Goal: Information Seeking & Learning: Understand process/instructions

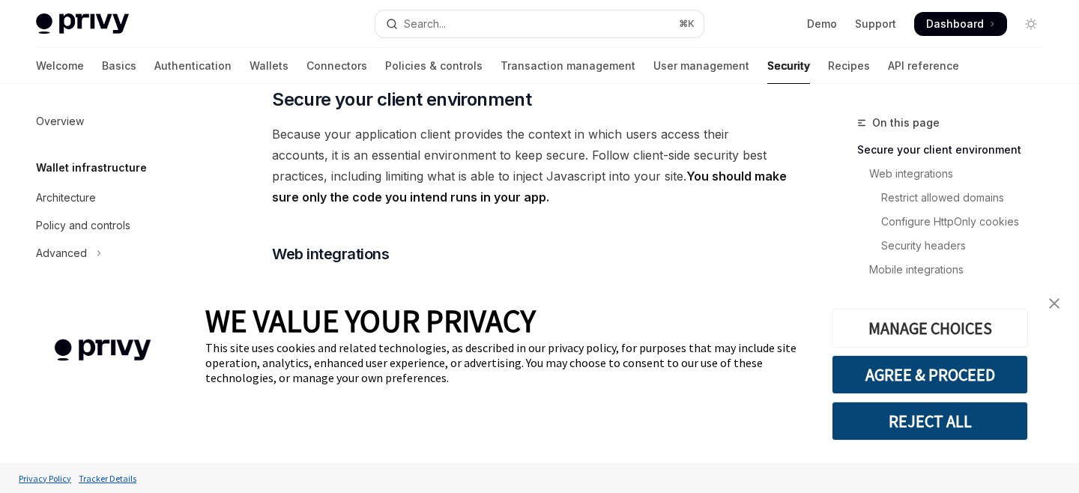
scroll to position [327, 0]
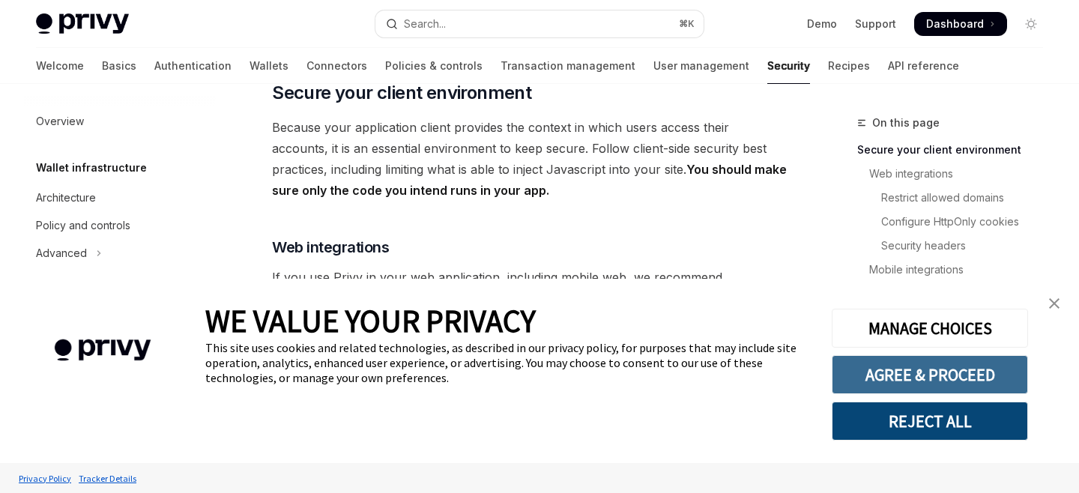
click at [900, 370] on button "AGREE & PROCEED" at bounding box center [930, 374] width 196 height 39
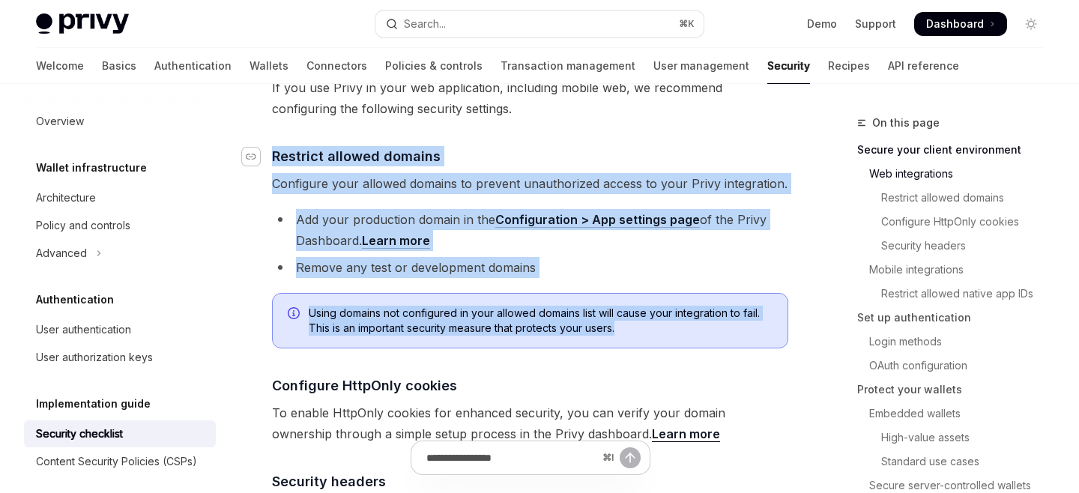
copy div "​ Restrict allowed domains Configure your allowed domains to prevent unauthoriz…"
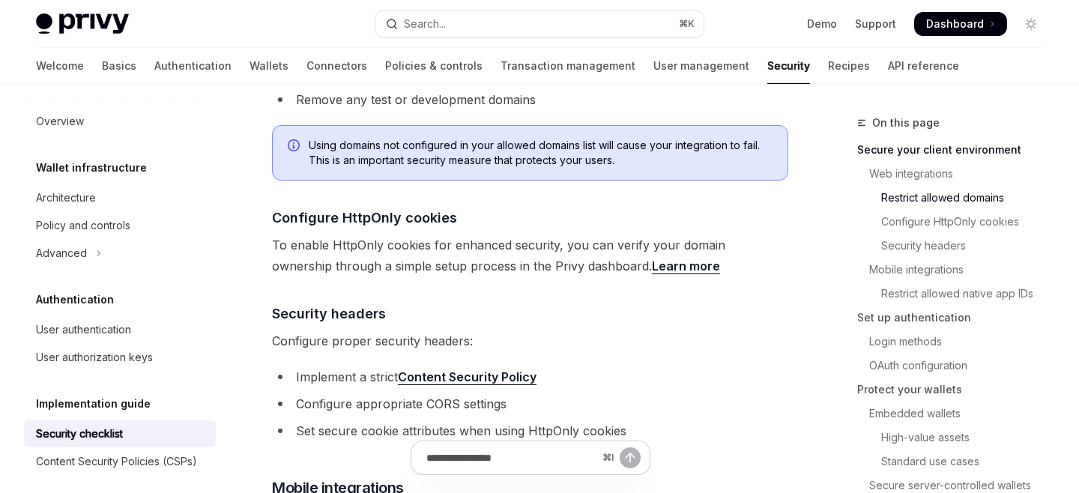
click at [492, 255] on span "To enable HttpOnly cookies for enhanced security, you can verify your domain ow…" at bounding box center [530, 255] width 516 height 42
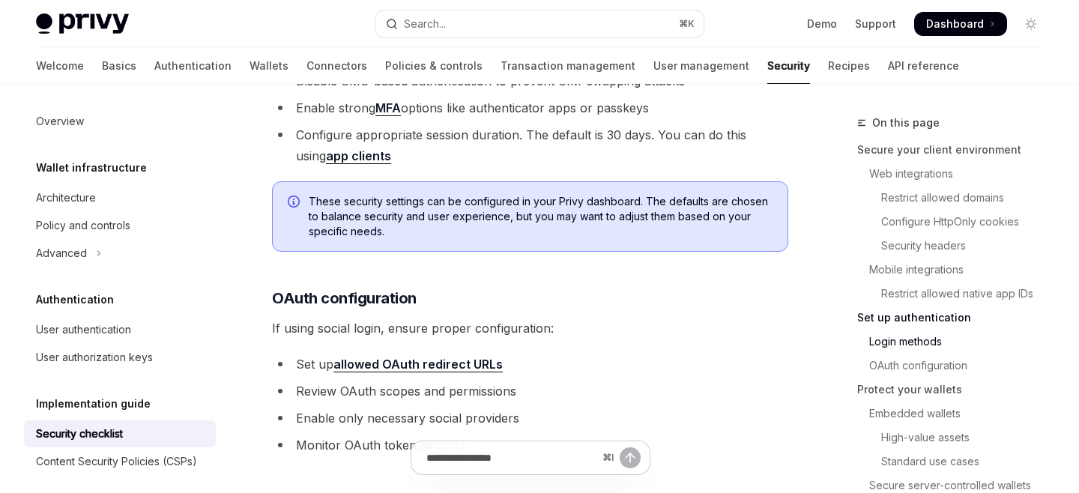
scroll to position [1487, 0]
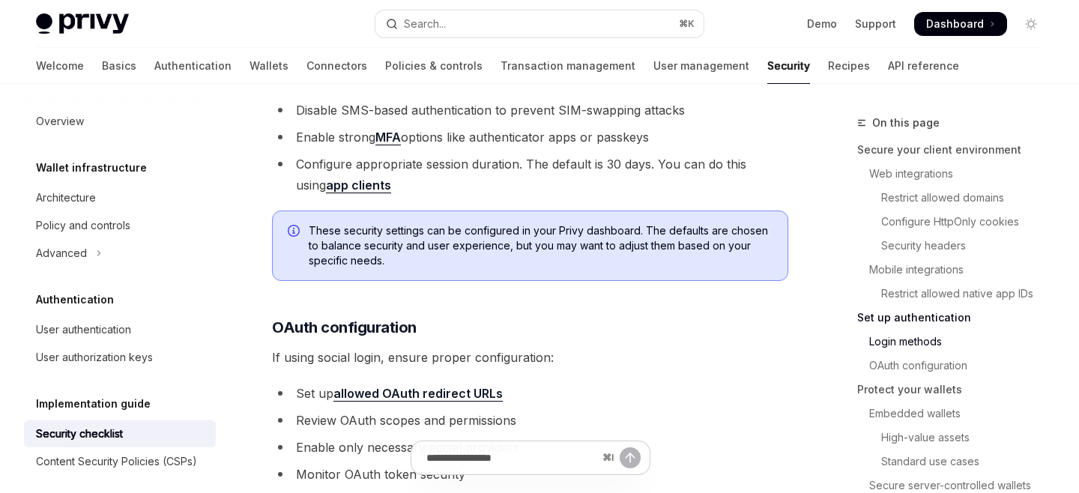
click at [387, 223] on span "These security settings can be configured in your Privy dashboard. The defaults…" at bounding box center [541, 245] width 464 height 45
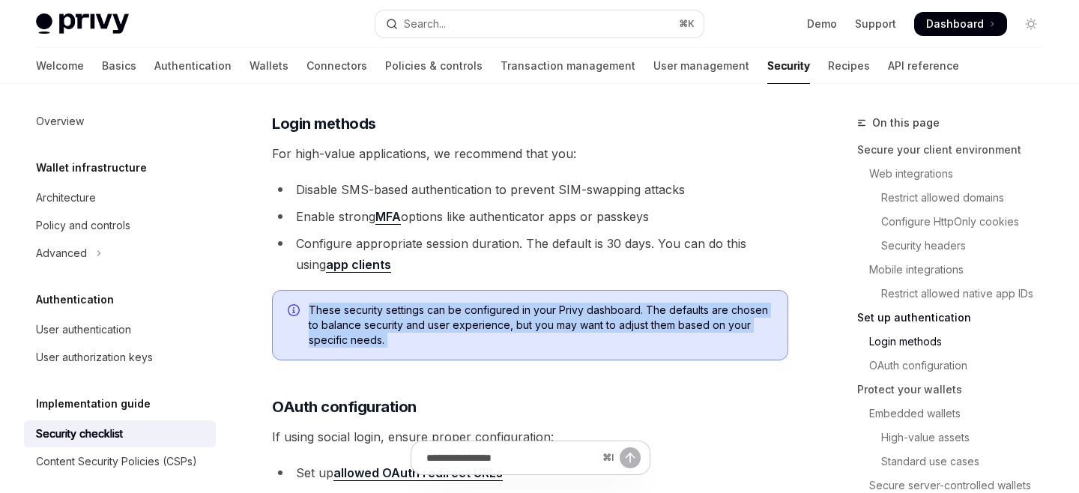
scroll to position [1394, 0]
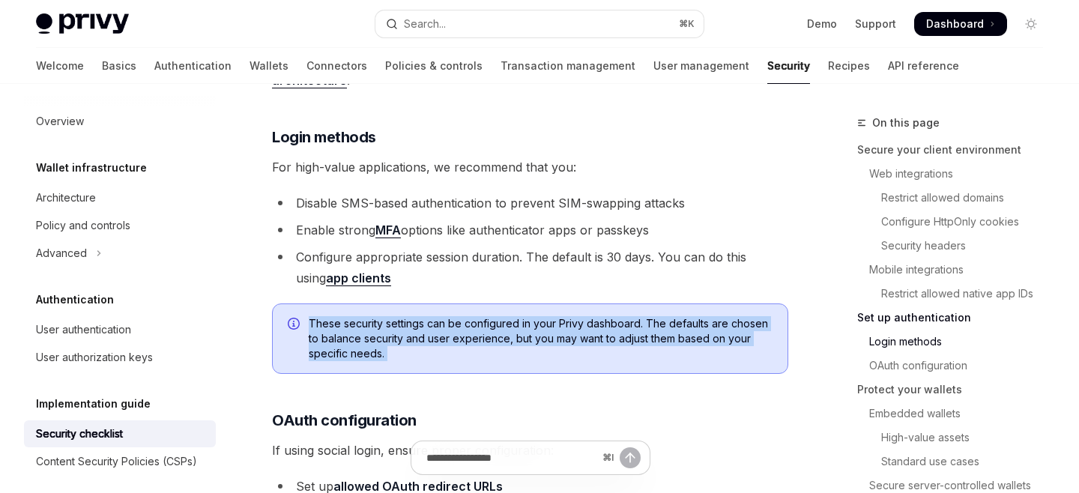
click at [348, 219] on li "Enable strong MFA options like authenticator apps or passkeys" at bounding box center [530, 229] width 516 height 21
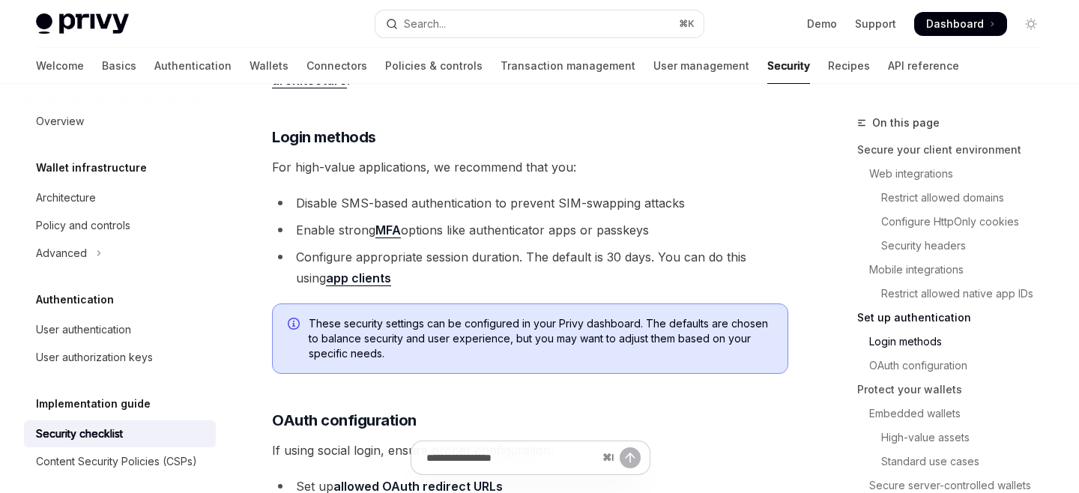
click at [348, 219] on li "Enable strong MFA options like authenticator apps or passkeys" at bounding box center [530, 229] width 516 height 21
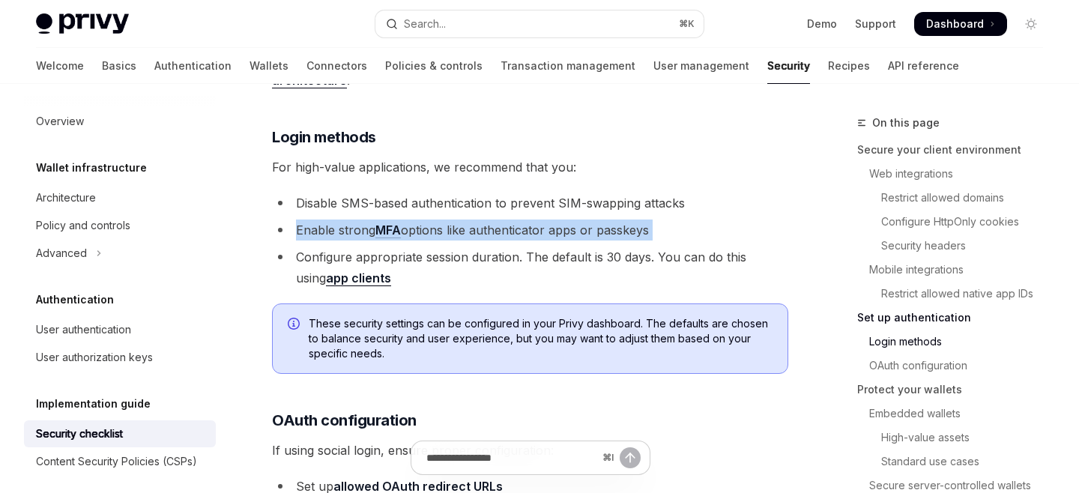
click at [390, 246] on li "Configure appropriate session duration. The default is 30 days. You can do this…" at bounding box center [530, 267] width 516 height 42
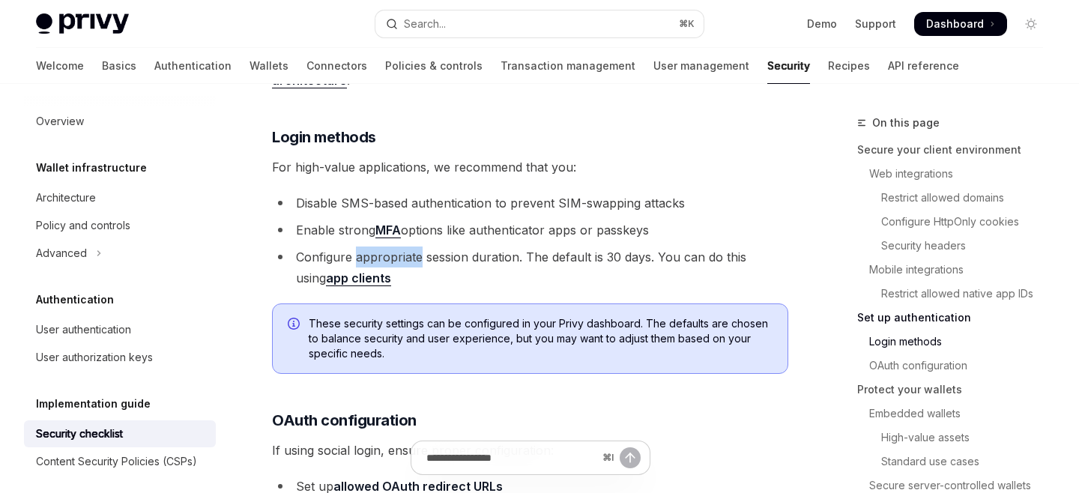
click at [390, 246] on li "Configure appropriate session duration. The default is 30 days. You can do this…" at bounding box center [530, 267] width 516 height 42
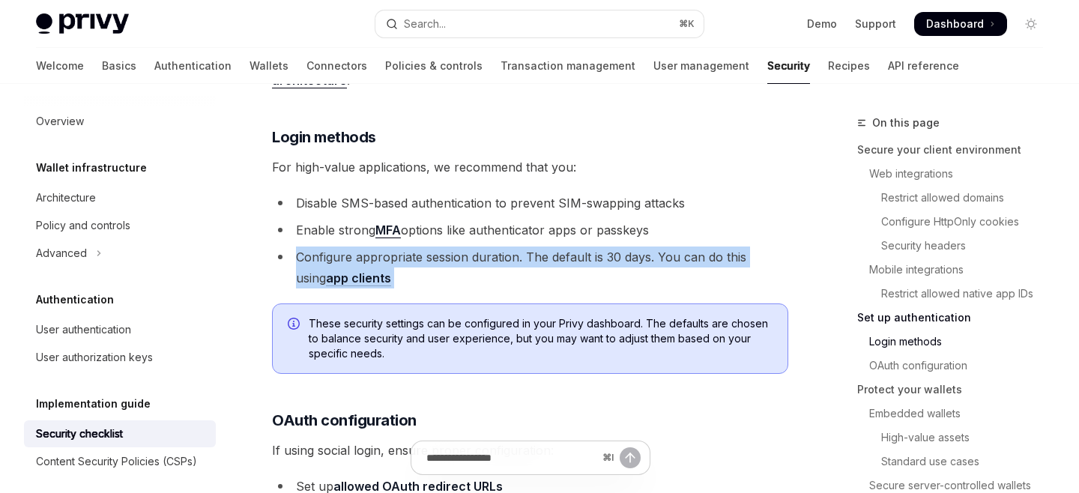
click at [359, 246] on li "Configure appropriate session duration. The default is 30 days. You can do this…" at bounding box center [530, 267] width 516 height 42
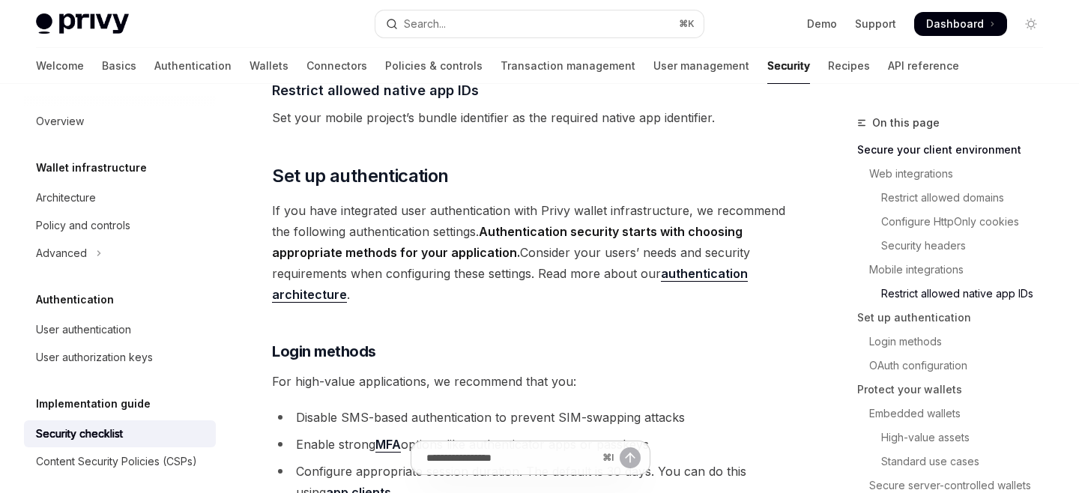
click at [382, 213] on span "If you have integrated user authentication with Privy wallet infrastructure, we…" at bounding box center [530, 252] width 516 height 105
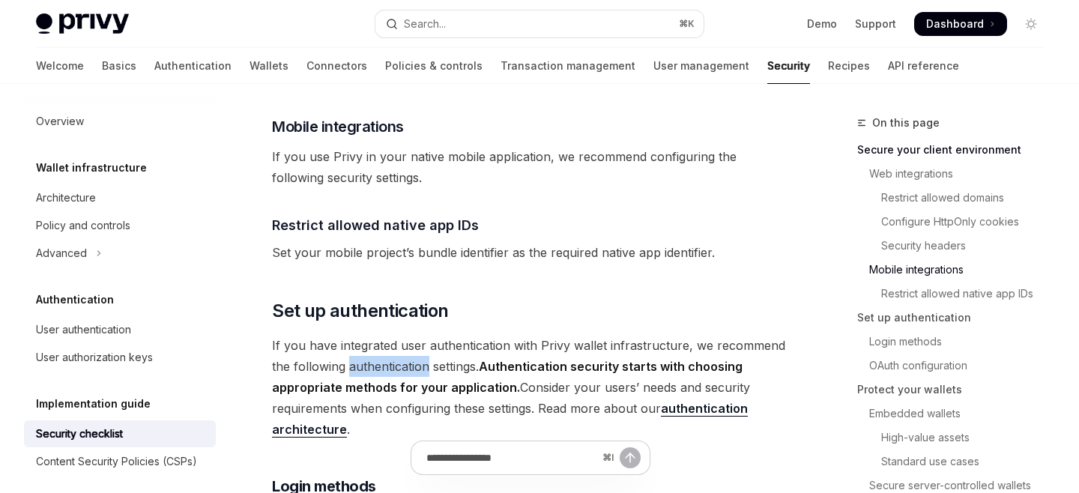
scroll to position [1031, 0]
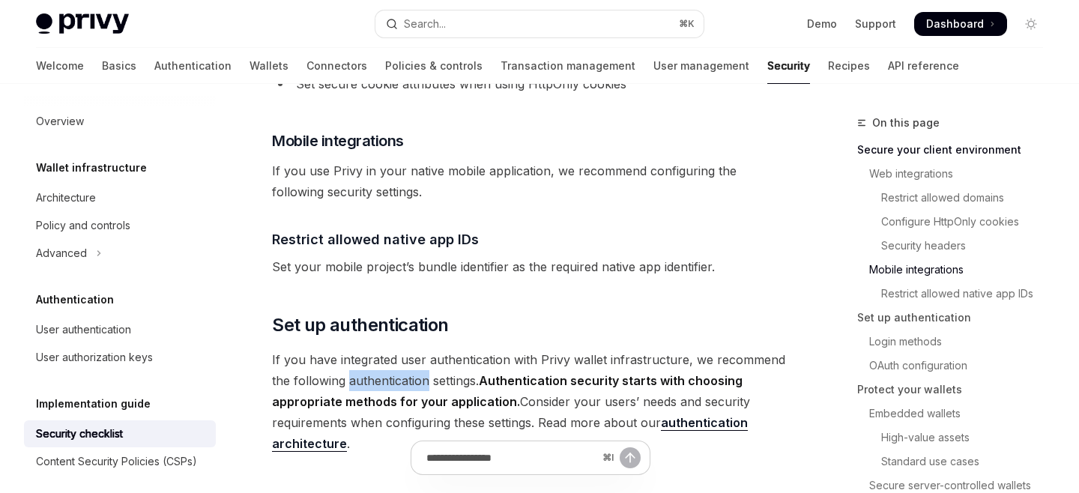
click at [360, 160] on span "If you use Privy in your native mobile application, we recommend configuring th…" at bounding box center [530, 181] width 516 height 42
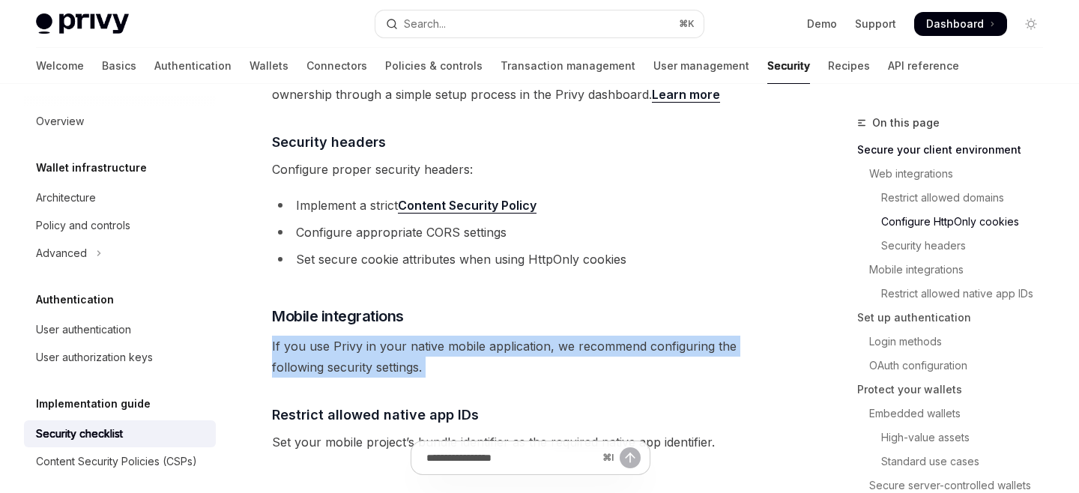
scroll to position [844, 0]
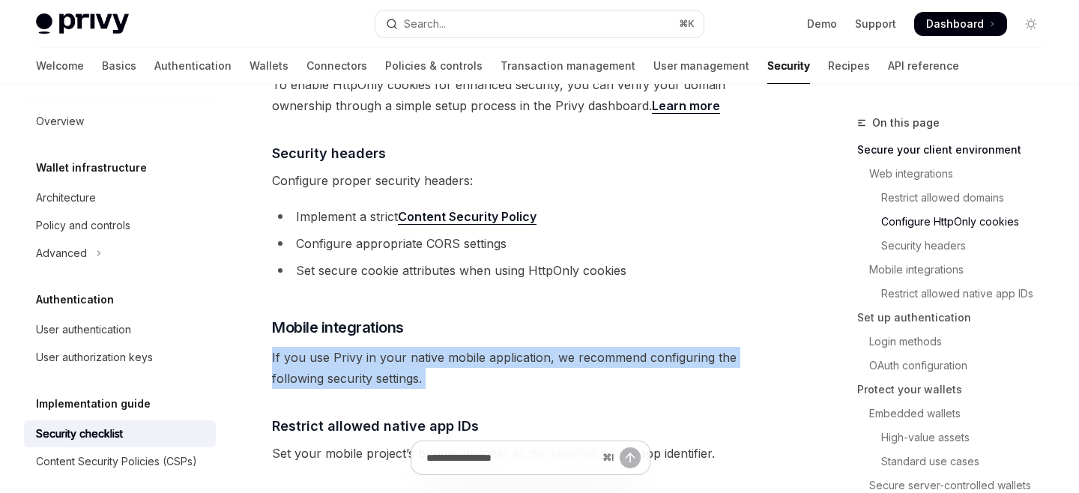
click at [350, 206] on li "Implement a strict Content Security Policy" at bounding box center [530, 216] width 516 height 21
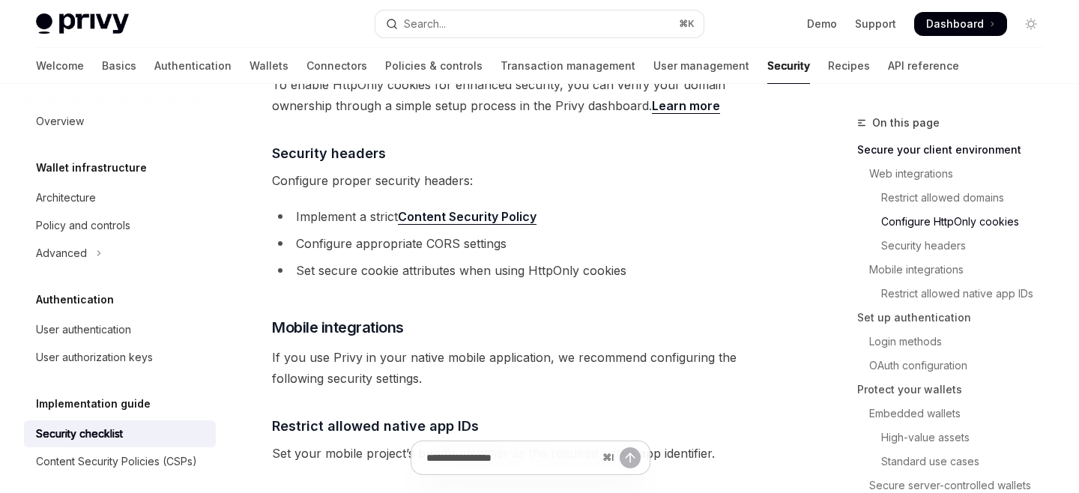
click at [350, 206] on li "Implement a strict Content Security Policy" at bounding box center [530, 216] width 516 height 21
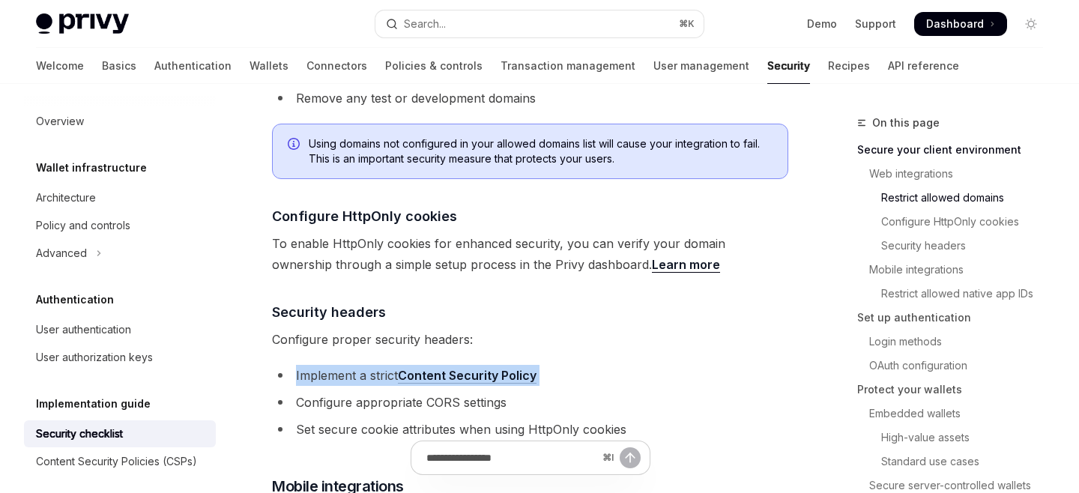
click at [393, 248] on span "To enable HttpOnly cookies for enhanced security, you can verify your domain ow…" at bounding box center [530, 254] width 516 height 42
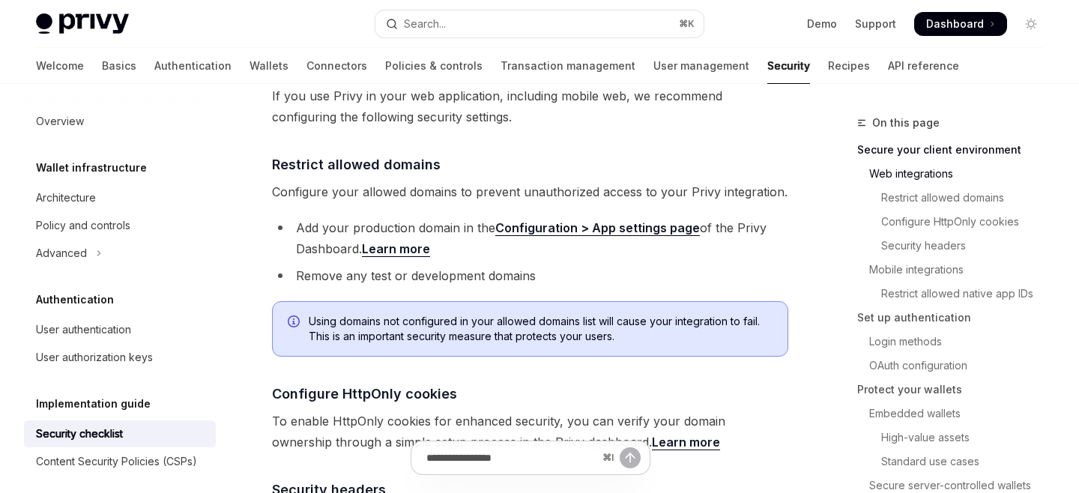
scroll to position [524, 0]
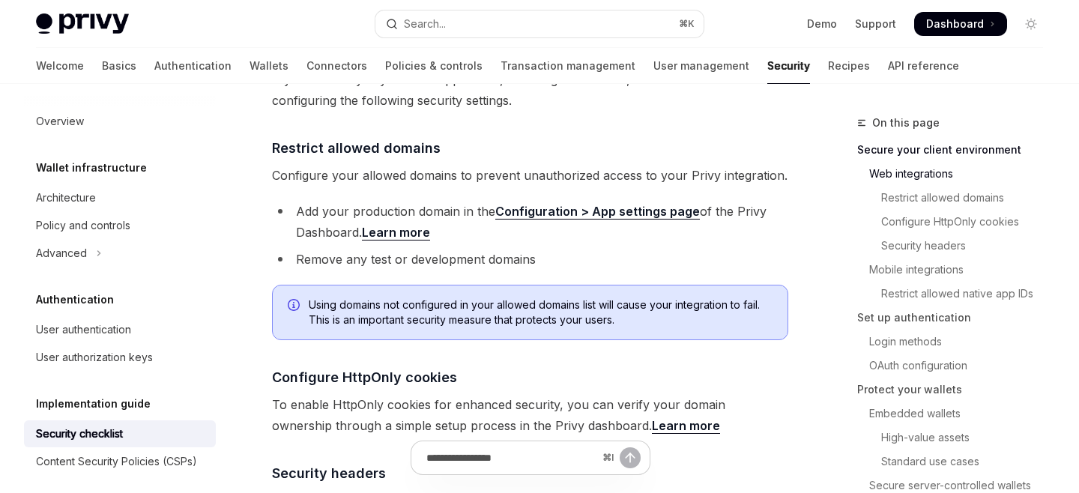
click at [369, 165] on span "Configure your allowed domains to prevent unauthorized access to your Privy int…" at bounding box center [530, 175] width 516 height 21
